Goal: Transaction & Acquisition: Purchase product/service

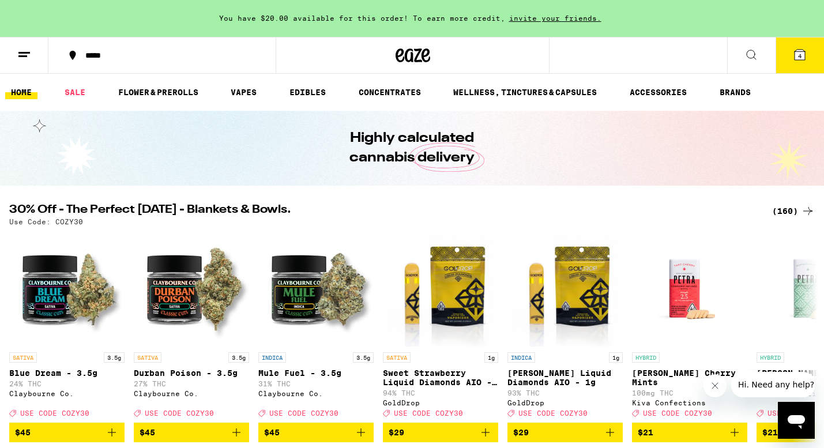
click at [786, 209] on div "(160)" at bounding box center [793, 211] width 43 height 14
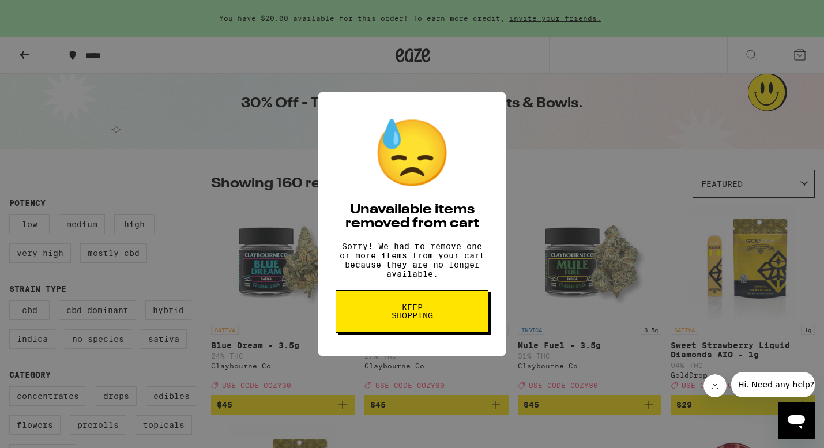
click at [464, 319] on button "Keep Shopping" at bounding box center [412, 311] width 153 height 43
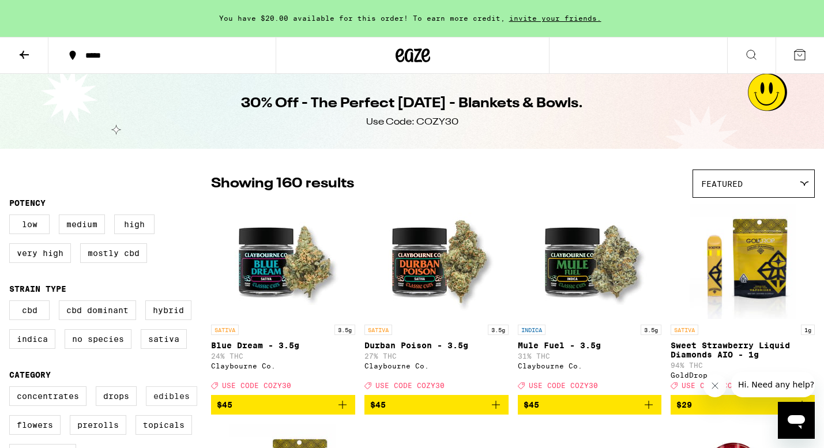
click at [168, 402] on label "Edibles" at bounding box center [171, 396] width 51 height 20
click at [12, 389] on input "Edibles" at bounding box center [12, 388] width 1 height 1
checkbox input "true"
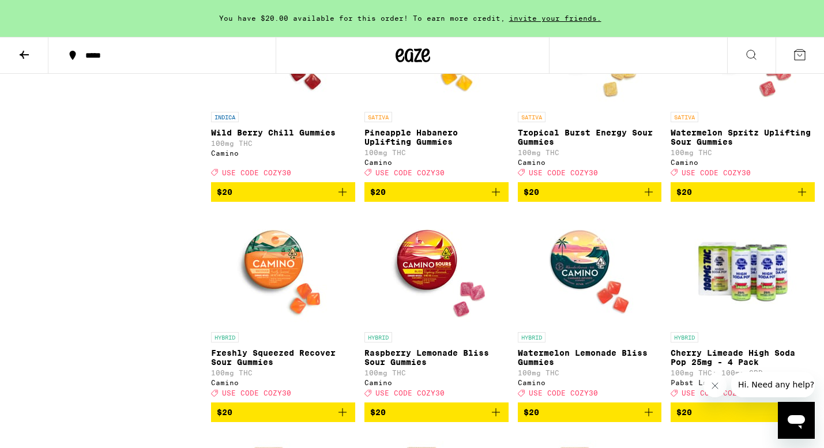
scroll to position [3291, 0]
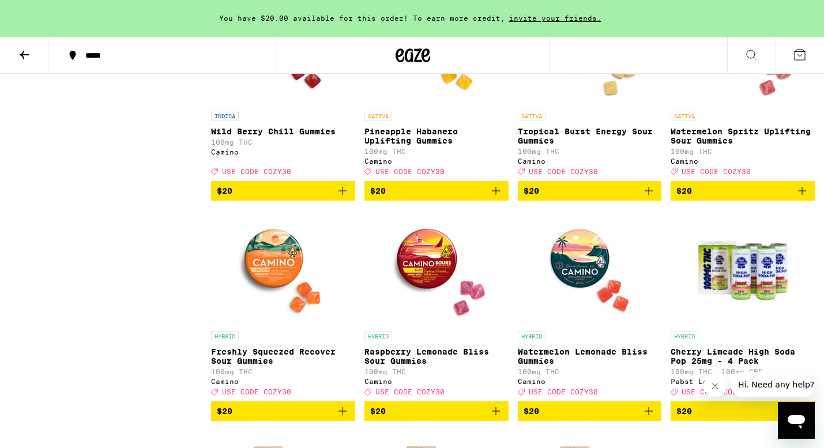
click at [800, 53] on icon at bounding box center [800, 55] width 14 height 14
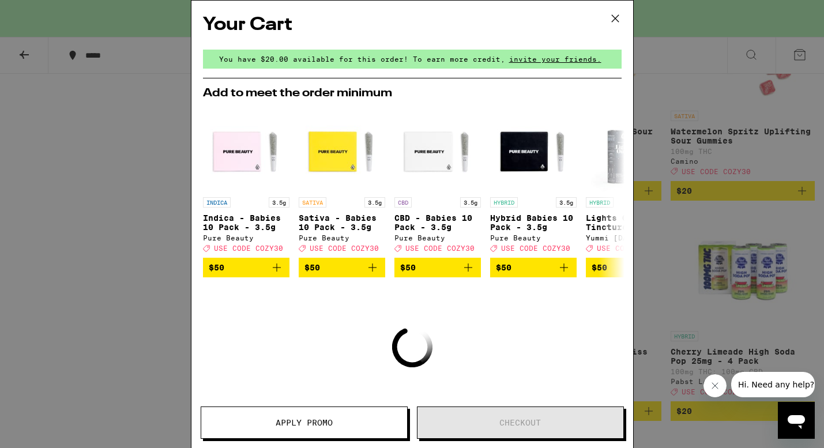
click at [617, 16] on icon at bounding box center [615, 18] width 17 height 17
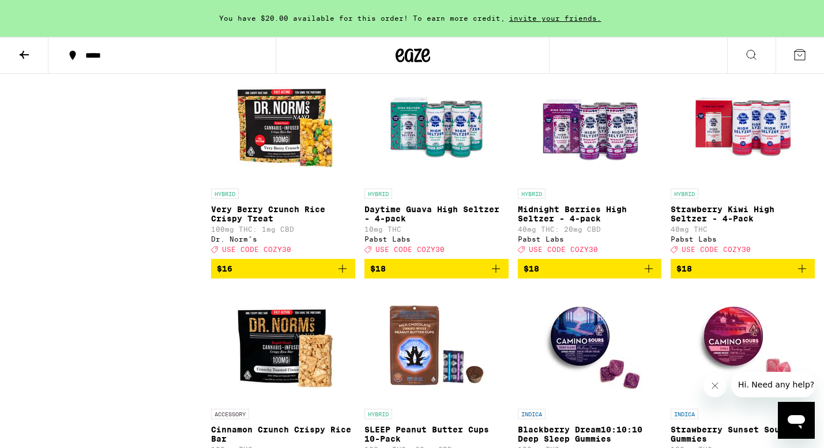
scroll to position [2773, 0]
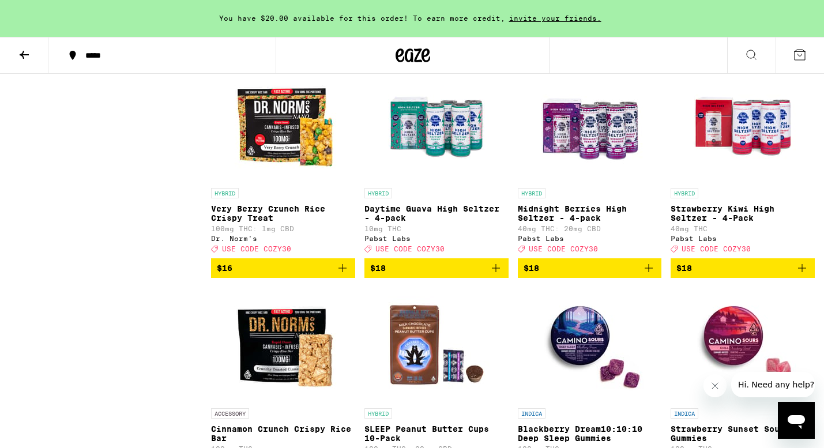
click at [640, 275] on span "$18" at bounding box center [590, 268] width 133 height 14
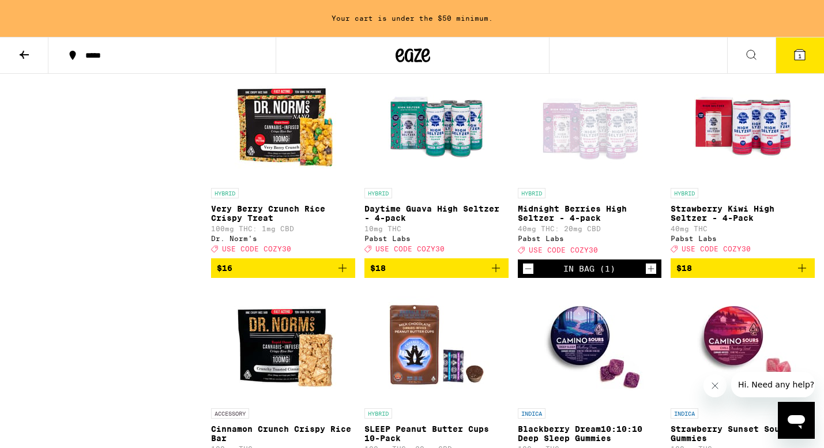
click at [652, 276] on icon "Increment" at bounding box center [651, 269] width 10 height 14
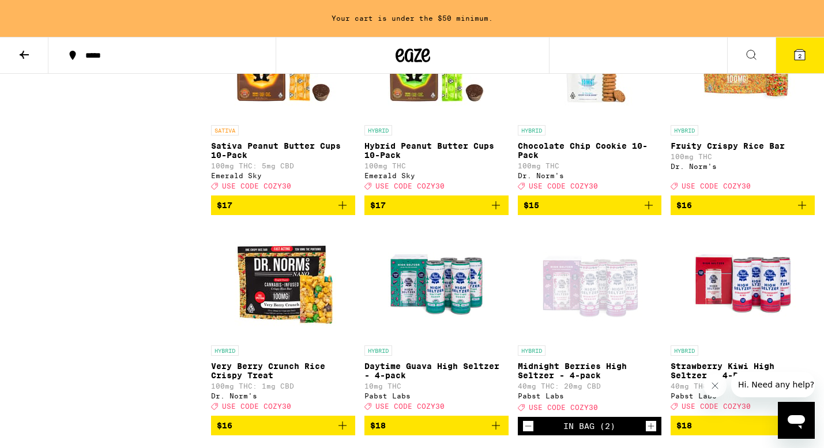
scroll to position [2616, 0]
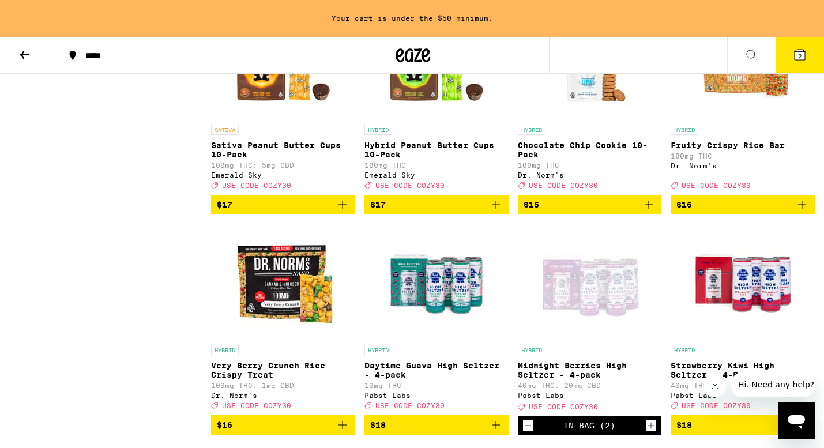
click at [552, 212] on span "$15" at bounding box center [590, 205] width 133 height 14
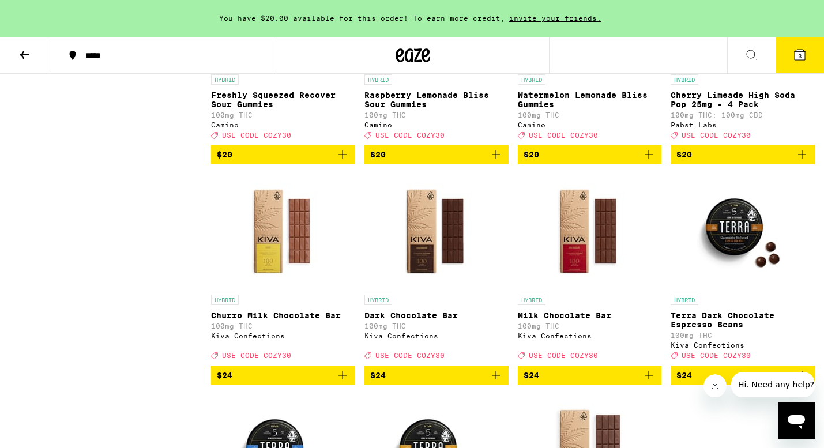
scroll to position [3548, 0]
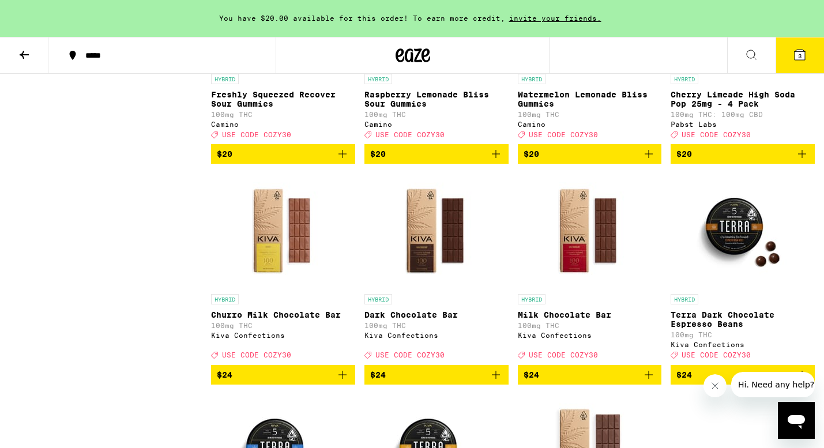
click at [753, 68] on img "Open page for Cherry Limeade High Soda Pop 25mg - 4 Pack from Pabst Labs" at bounding box center [743, 10] width 116 height 115
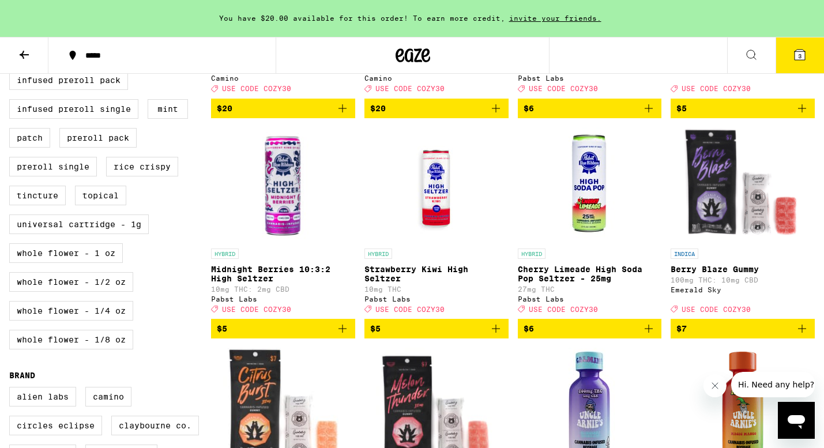
scroll to position [225, 0]
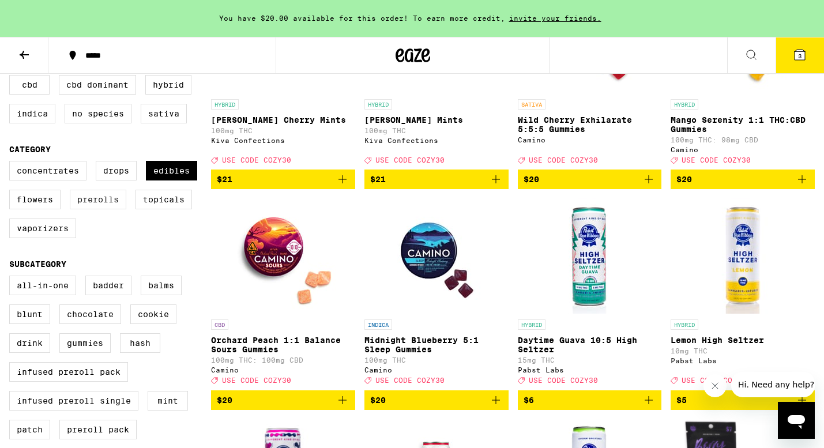
click at [116, 209] on label "Prerolls" at bounding box center [98, 200] width 57 height 20
click at [12, 163] on input "Prerolls" at bounding box center [12, 163] width 1 height 1
checkbox input "true"
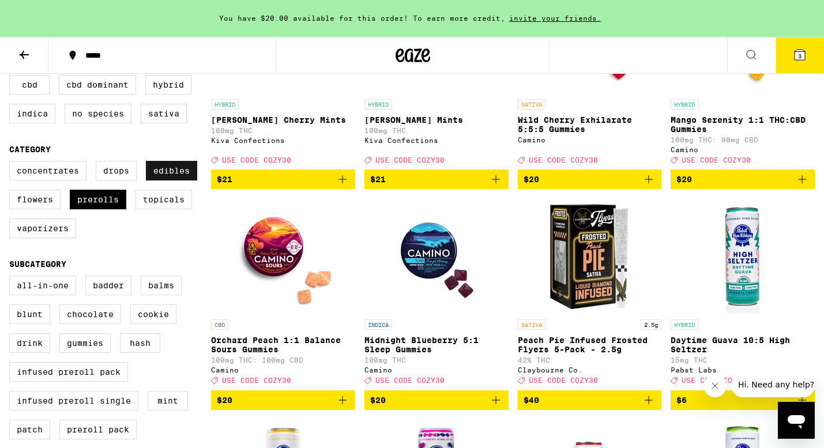
click at [179, 181] on label "Edibles" at bounding box center [171, 171] width 51 height 20
click at [12, 163] on input "Edibles" at bounding box center [12, 163] width 1 height 1
checkbox input "false"
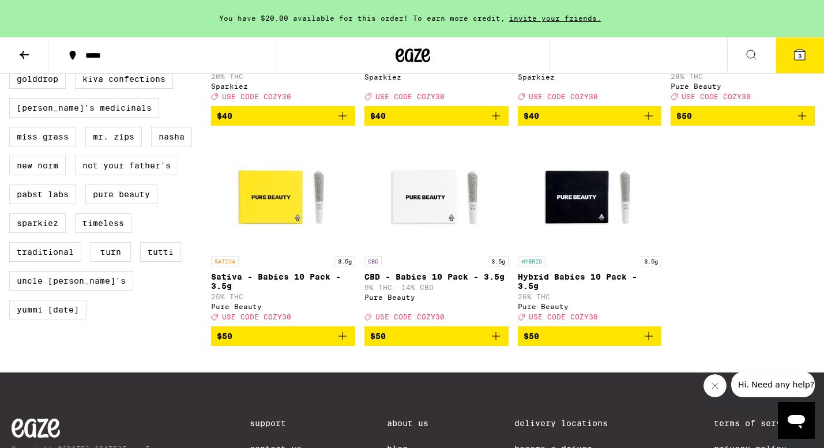
scroll to position [952, 0]
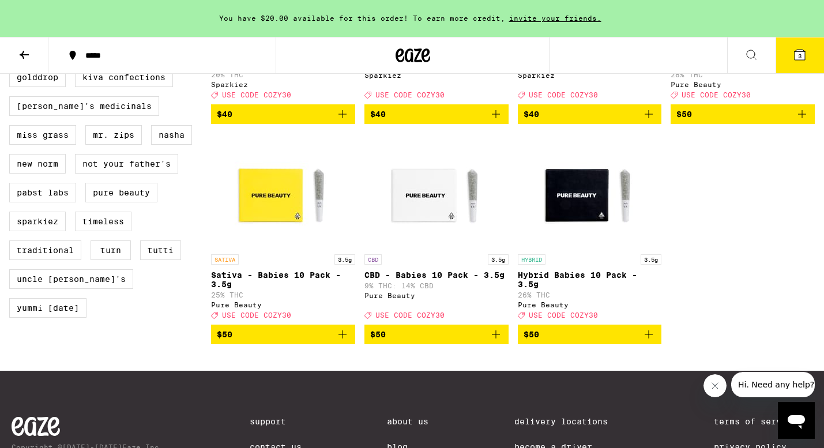
click at [339, 341] on icon "Add to bag" at bounding box center [343, 335] width 14 height 14
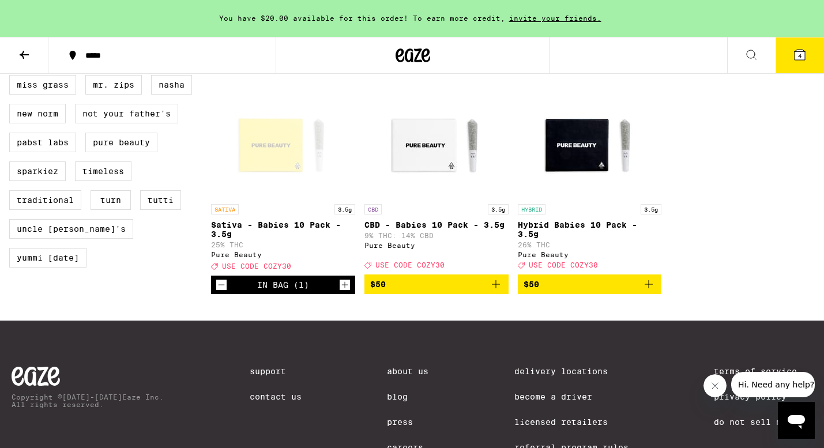
scroll to position [1003, 0]
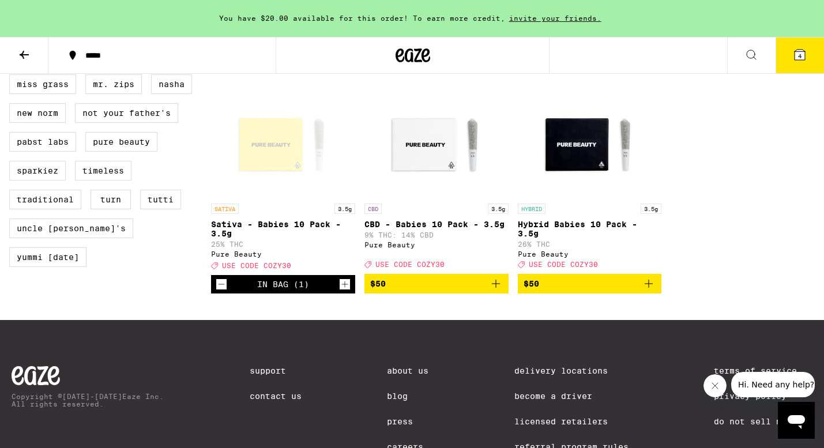
click at [802, 56] on icon at bounding box center [800, 55] width 10 height 10
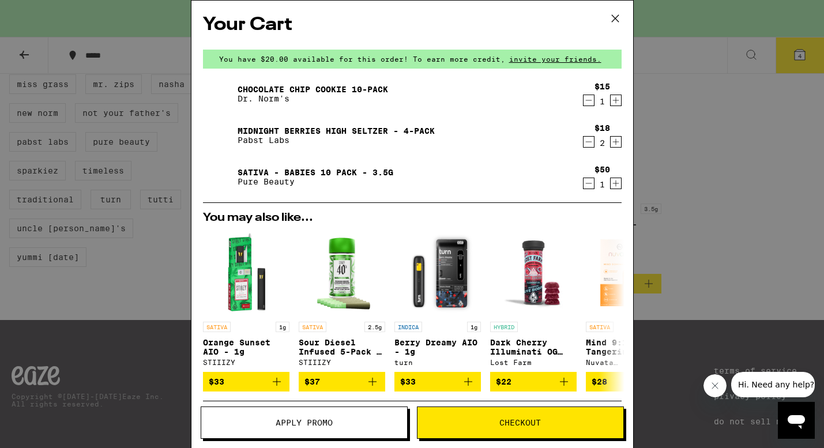
click at [752, 166] on div "Your Cart You have $20.00 available for this order! To earn more credit, invite…" at bounding box center [412, 224] width 824 height 448
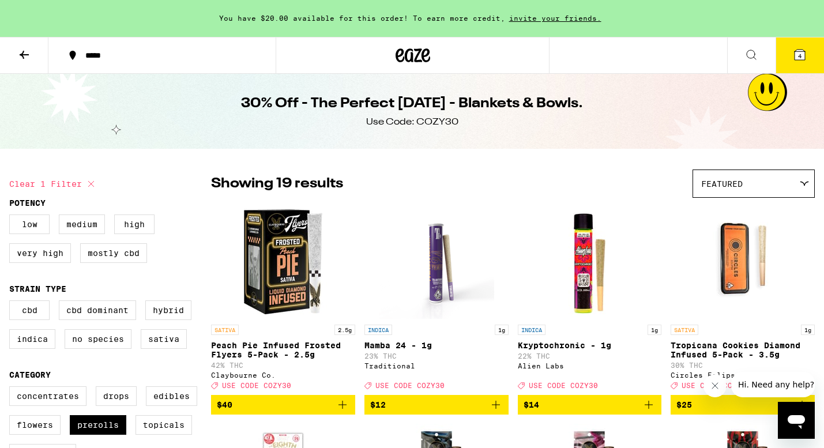
click at [801, 56] on span "4" at bounding box center [799, 55] width 3 height 7
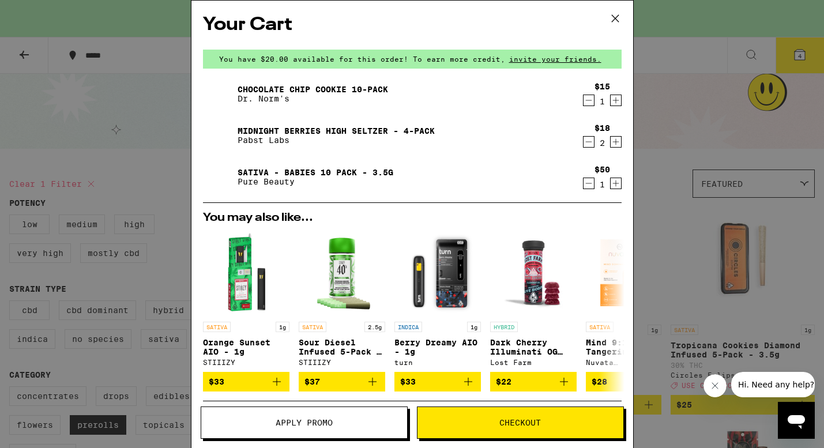
click at [321, 411] on button "Apply Promo" at bounding box center [304, 423] width 207 height 32
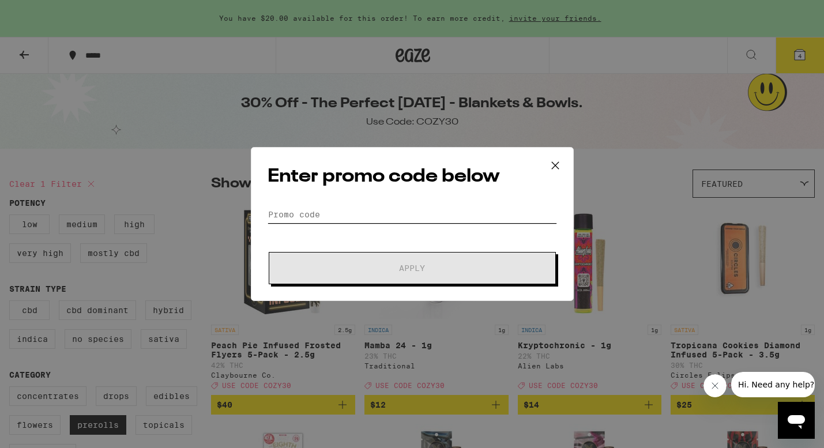
click at [339, 217] on input "Promo Code" at bounding box center [412, 214] width 289 height 17
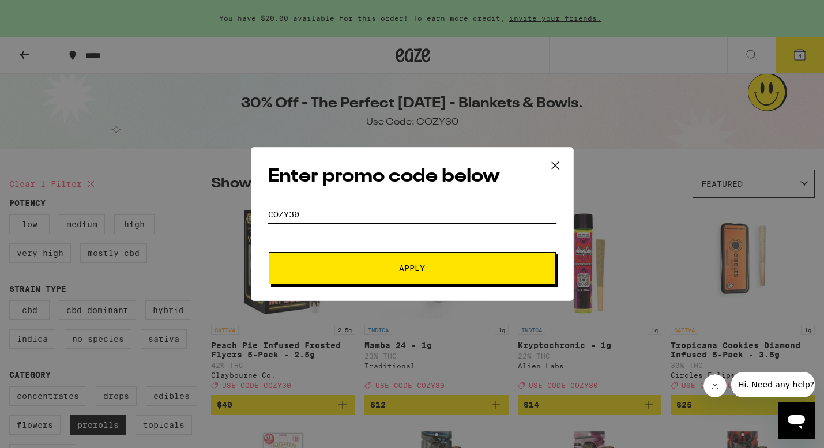
type input "COZY30"
click at [379, 260] on button "Apply" at bounding box center [412, 268] width 287 height 32
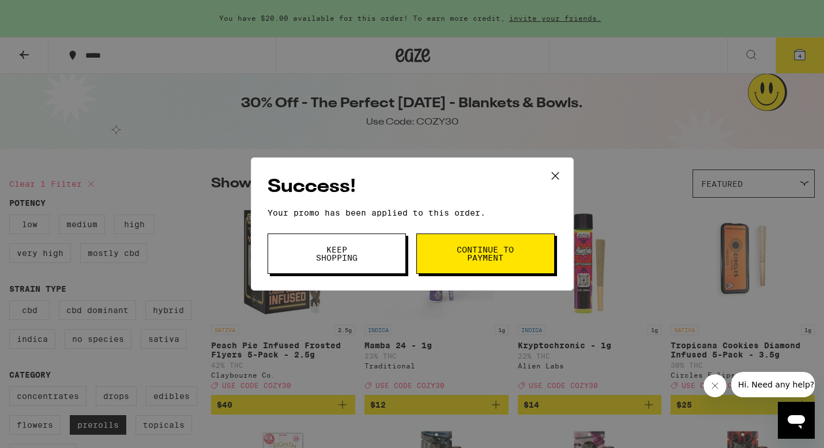
click at [384, 257] on button "Keep Shopping" at bounding box center [337, 254] width 138 height 40
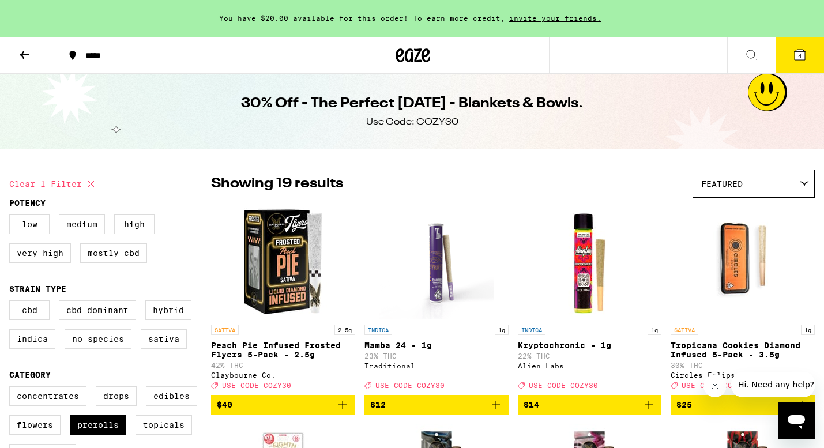
click at [802, 57] on icon at bounding box center [800, 55] width 10 height 10
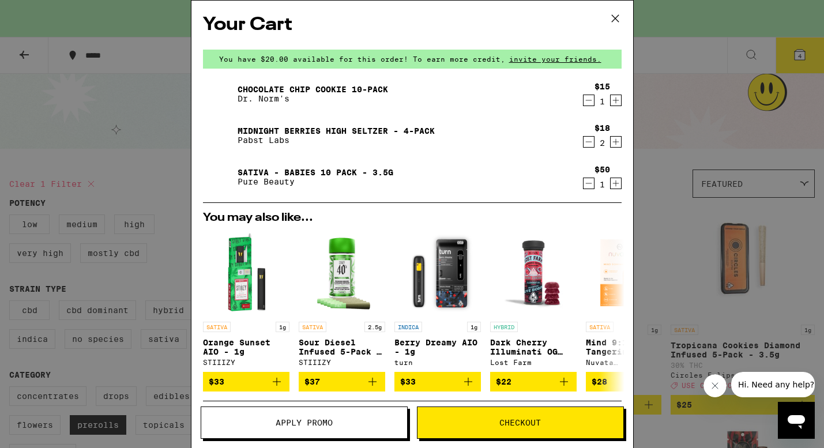
click at [591, 103] on icon "Decrement" at bounding box center [589, 100] width 10 height 14
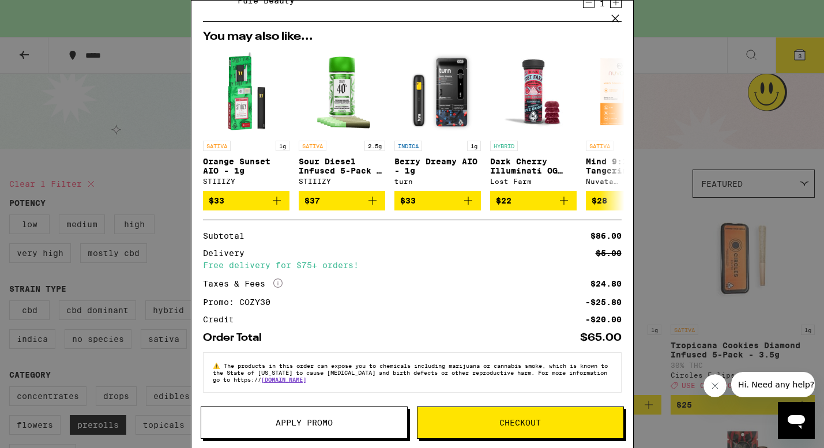
scroll to position [146, 0]
click at [618, 17] on icon at bounding box center [615, 18] width 17 height 17
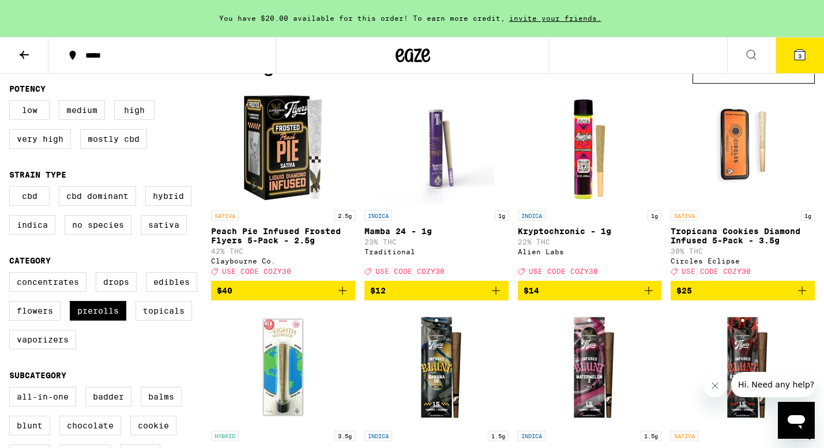
scroll to position [115, 0]
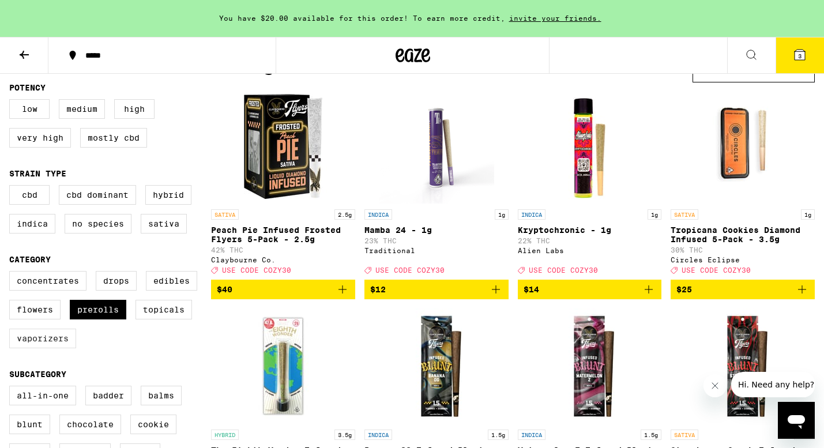
click at [49, 348] on label "Vaporizers" at bounding box center [42, 339] width 67 height 20
click at [12, 273] on input "Vaporizers" at bounding box center [12, 273] width 1 height 1
checkbox input "true"
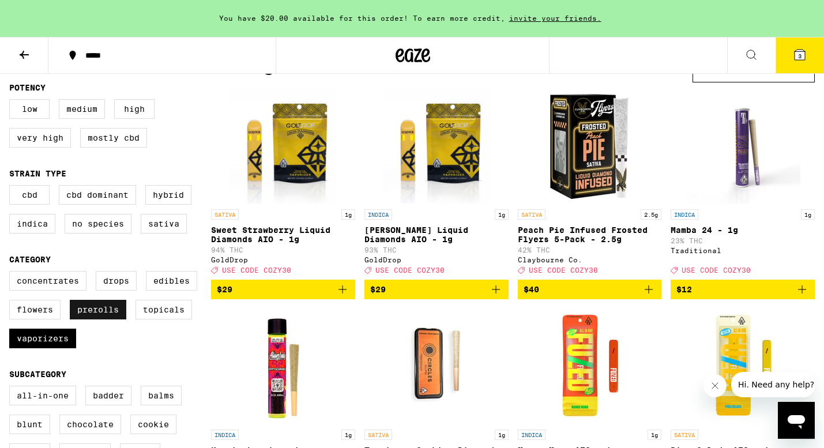
click at [97, 319] on label "Prerolls" at bounding box center [98, 310] width 57 height 20
click at [12, 273] on input "Prerolls" at bounding box center [12, 273] width 1 height 1
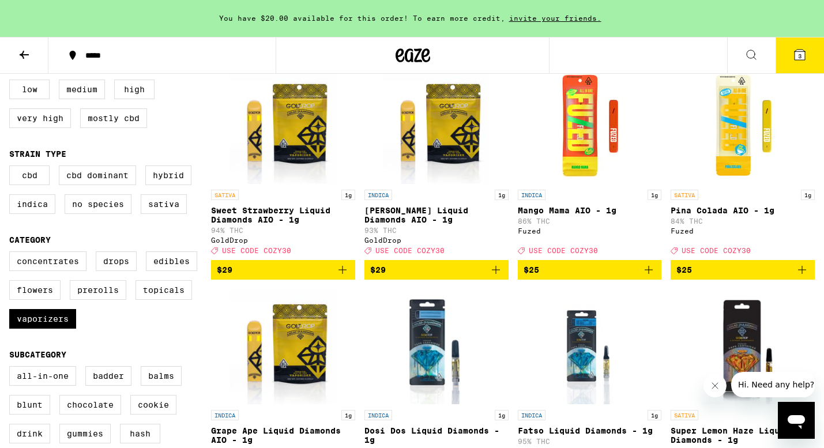
scroll to position [137, 0]
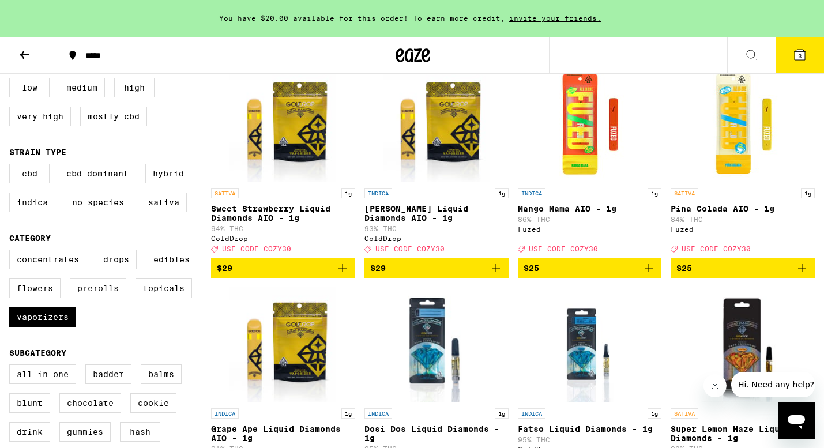
click at [112, 295] on label "Prerolls" at bounding box center [98, 289] width 57 height 20
click at [12, 252] on input "Prerolls" at bounding box center [12, 251] width 1 height 1
checkbox input "true"
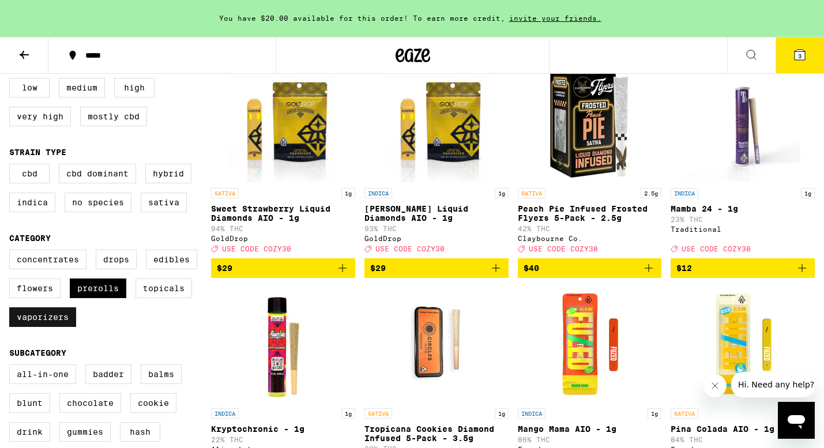
click at [58, 326] on label "Vaporizers" at bounding box center [42, 317] width 67 height 20
click at [12, 252] on input "Vaporizers" at bounding box center [12, 251] width 1 height 1
checkbox input "false"
